Goal: Information Seeking & Learning: Learn about a topic

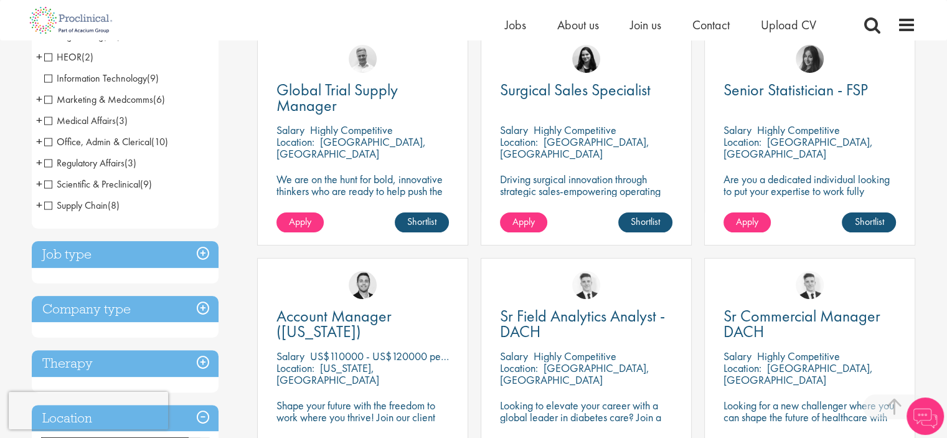
scroll to position [374, 0]
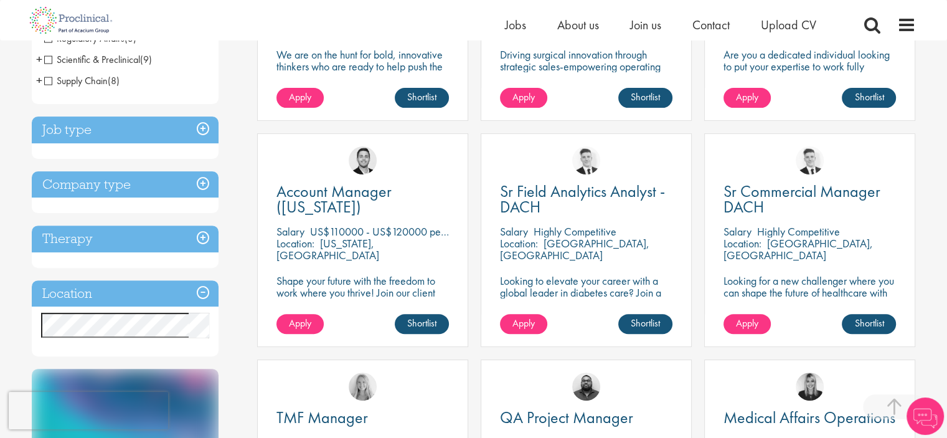
click at [194, 187] on h3 "Company type" at bounding box center [125, 184] width 187 height 27
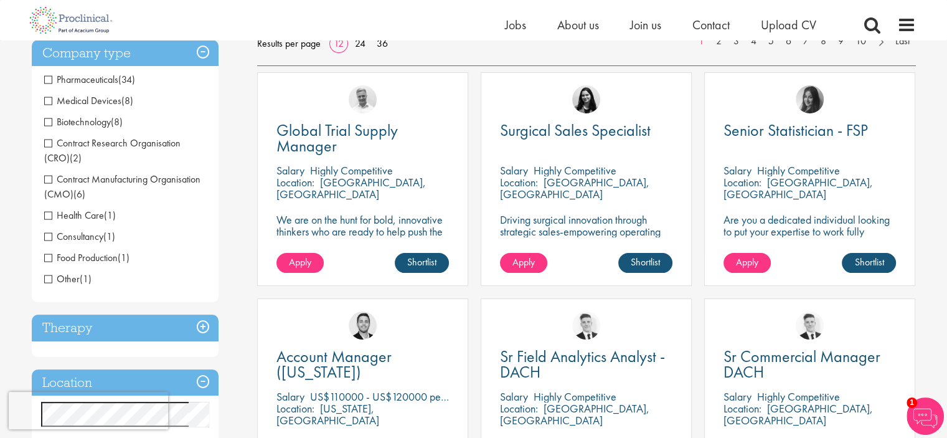
scroll to position [187, 0]
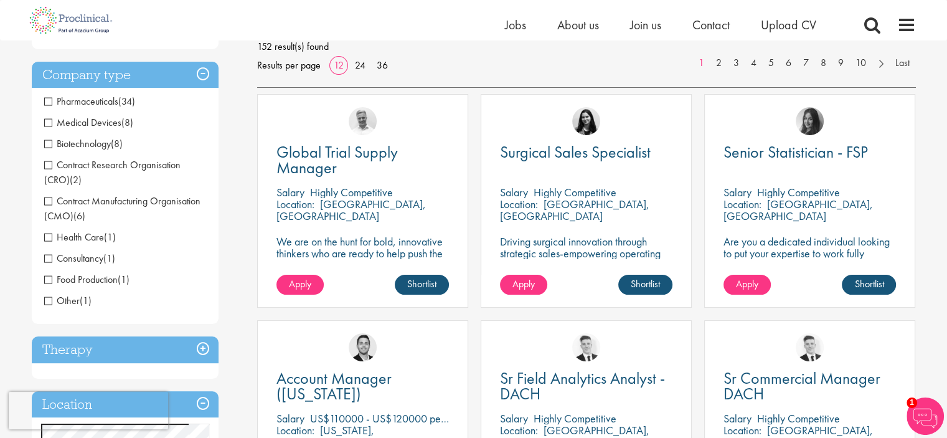
click at [206, 74] on h3 "Company type" at bounding box center [125, 75] width 187 height 27
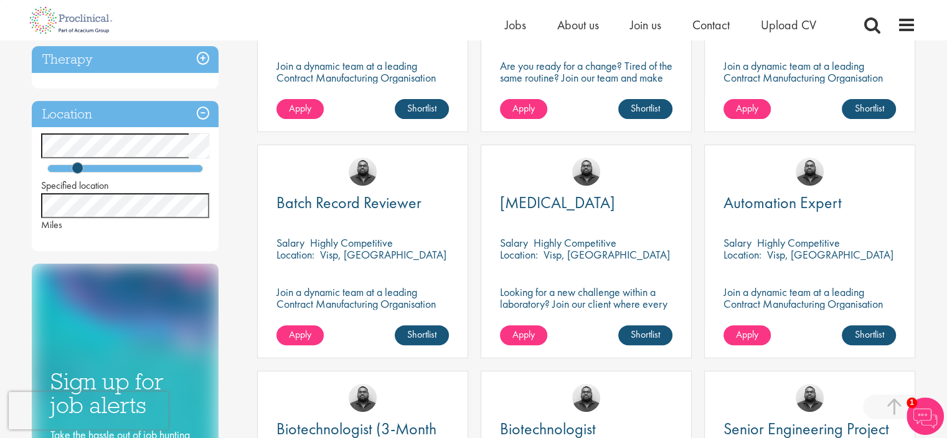
scroll to position [436, 0]
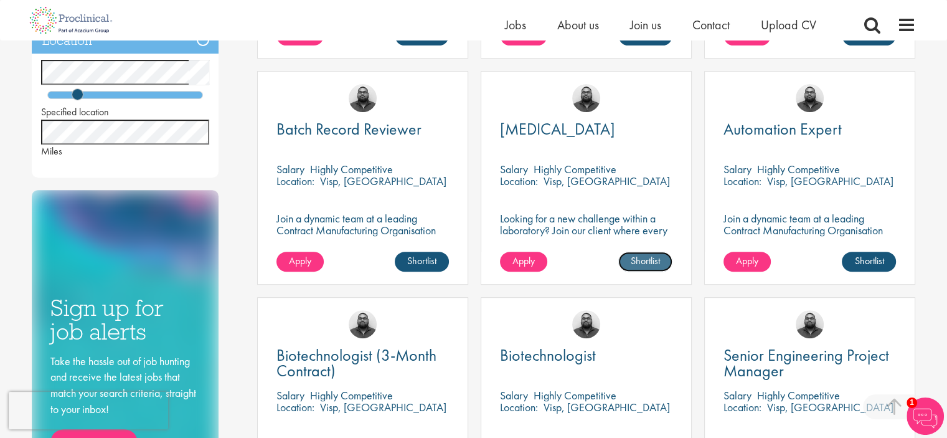
click at [640, 261] on link "Shortlist" at bounding box center [646, 262] width 54 height 20
click at [640, 262] on link "Shortlisted" at bounding box center [641, 262] width 64 height 20
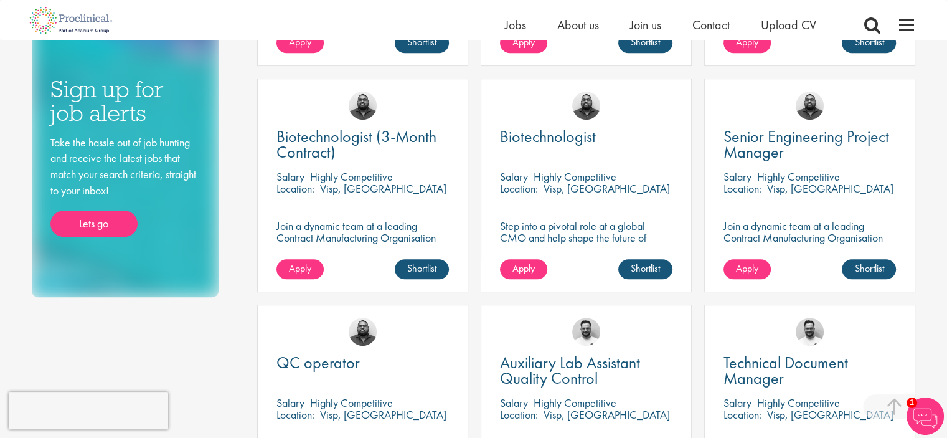
scroll to position [685, 0]
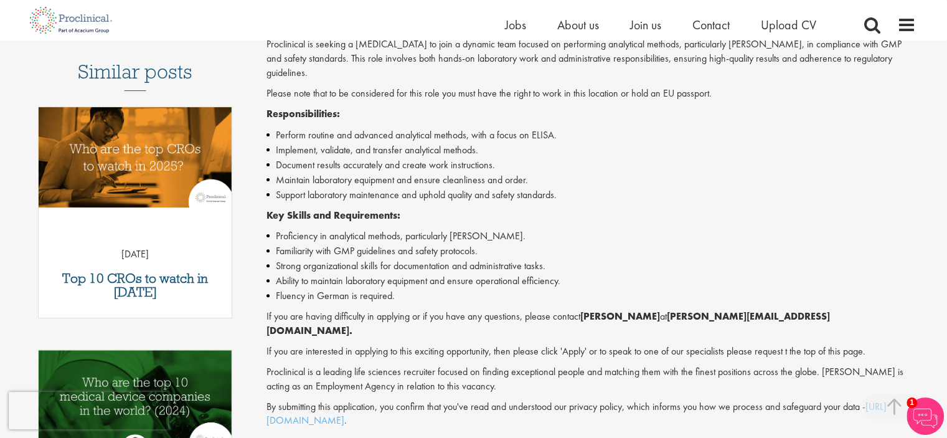
scroll to position [374, 0]
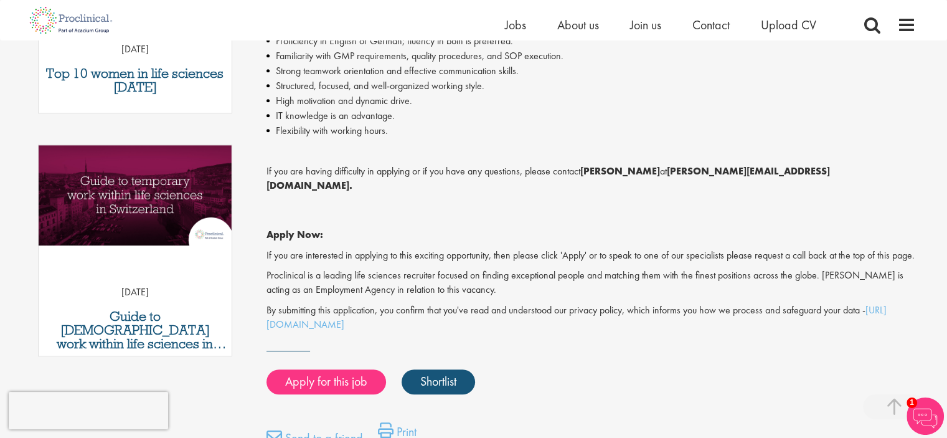
scroll to position [561, 0]
